Goal: Task Accomplishment & Management: Manage account settings

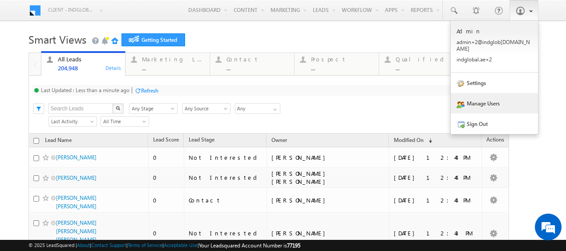
click at [492, 97] on link "Manage Users" at bounding box center [494, 103] width 87 height 20
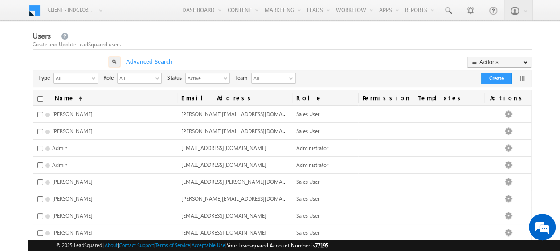
click at [58, 63] on input "text" at bounding box center [71, 62] width 77 height 11
type input "[PERSON_NAME]"
click at [114, 61] on img "button" at bounding box center [114, 61] width 4 height 4
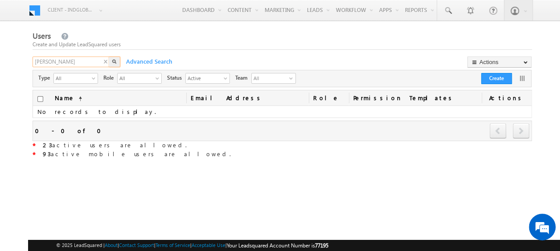
click at [72, 58] on input "[PERSON_NAME]" at bounding box center [71, 62] width 77 height 11
type input "inde"
drag, startPoint x: 51, startPoint y: 62, endPoint x: 26, endPoint y: 62, distance: 24.9
click at [26, 62] on body "Menu Client - indglobal2 (77195) X (My Organization) - indglobal (48060) Client…" at bounding box center [280, 155] width 560 height 311
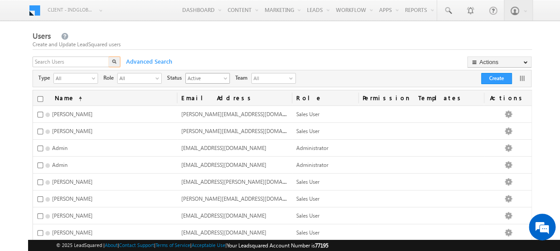
click at [224, 77] on span "select" at bounding box center [227, 78] width 7 height 5
click at [193, 106] on li "Inactive" at bounding box center [206, 106] width 44 height 9
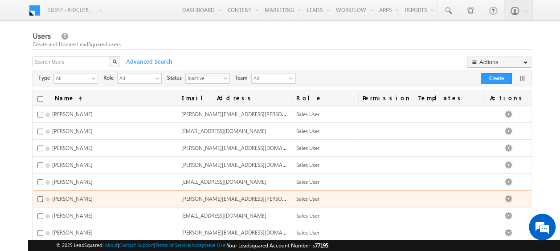
click at [39, 196] on input "checkbox" at bounding box center [40, 199] width 6 height 6
checkbox input "true"
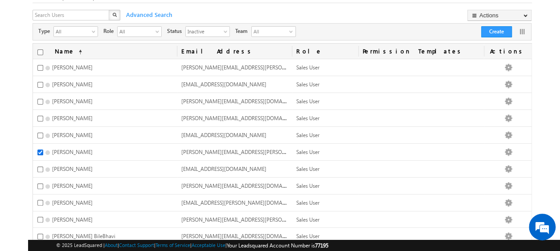
scroll to position [50, 0]
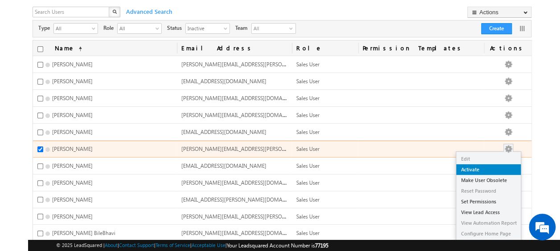
click at [482, 165] on link "Activate" at bounding box center [488, 169] width 65 height 11
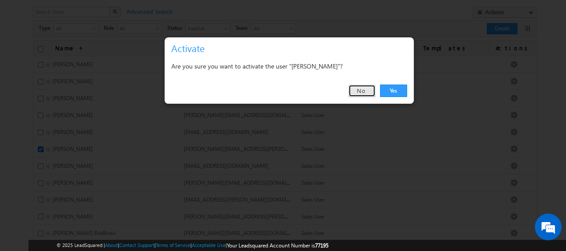
click at [361, 90] on link "No" at bounding box center [362, 91] width 27 height 12
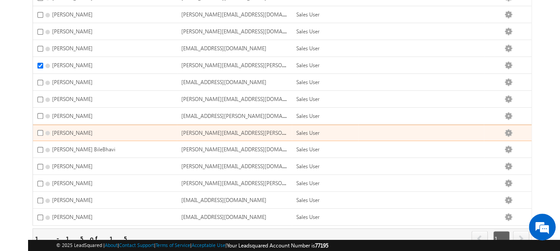
scroll to position [89, 0]
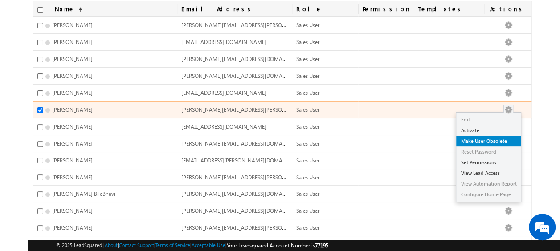
click at [487, 138] on link "Make User Obsolete" at bounding box center [488, 141] width 65 height 11
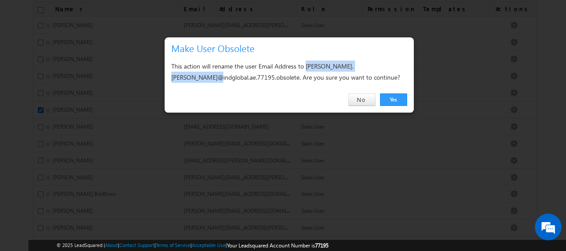
drag, startPoint x: 249, startPoint y: 77, endPoint x: 172, endPoint y: 78, distance: 77.5
click at [172, 78] on div "This action will rename the user Email Address to [PERSON_NAME].[PERSON_NAME]@i…" at bounding box center [289, 72] width 236 height 22
copy div "[PERSON_NAME][EMAIL_ADDRESS][PERSON_NAME][DOMAIN_NAME]"
click at [396, 96] on link "Yes" at bounding box center [393, 100] width 27 height 12
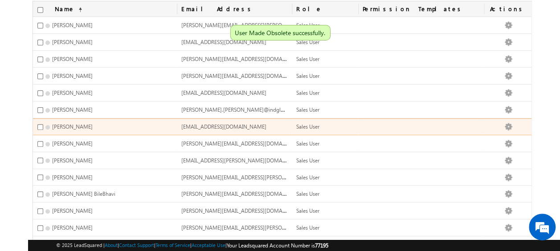
scroll to position [0, 0]
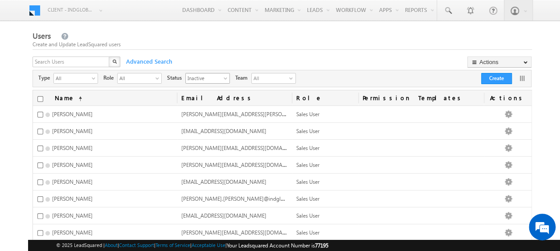
click at [225, 77] on span "select" at bounding box center [227, 78] width 7 height 5
click at [202, 94] on li "Active" at bounding box center [206, 97] width 44 height 9
click at [222, 79] on div "Active select" at bounding box center [207, 78] width 45 height 11
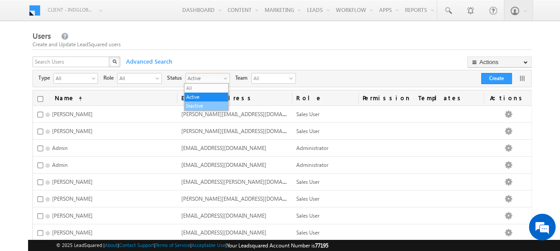
click at [199, 104] on li "Inactive" at bounding box center [206, 106] width 44 height 9
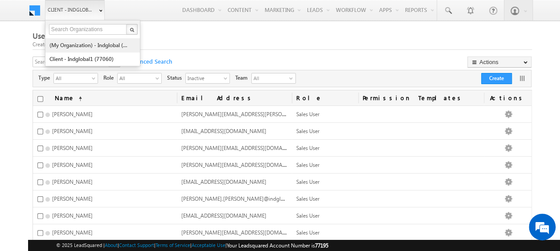
click at [78, 45] on link "(My Organization) - indglobal (48060)" at bounding box center [89, 45] width 81 height 14
